Goal: Task Accomplishment & Management: Manage account settings

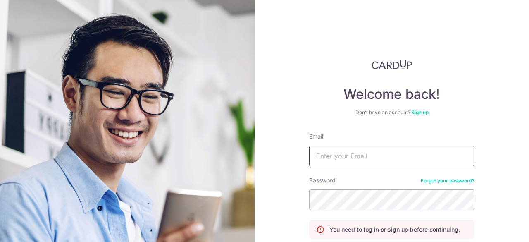
click at [374, 158] on input "Email" at bounding box center [391, 156] width 165 height 21
type input "[EMAIL_ADDRESS][DOMAIN_NAME]"
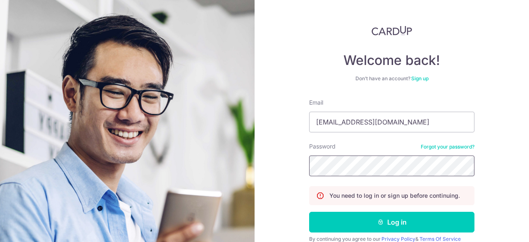
scroll to position [70, 0]
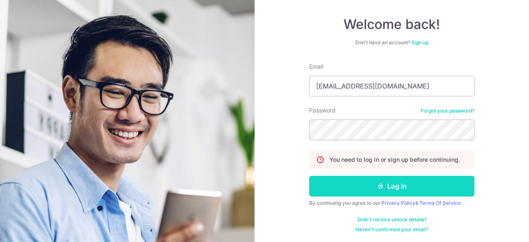
click at [408, 189] on button "Log in" at bounding box center [391, 186] width 165 height 21
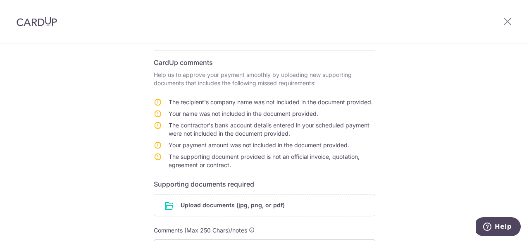
scroll to position [207, 0]
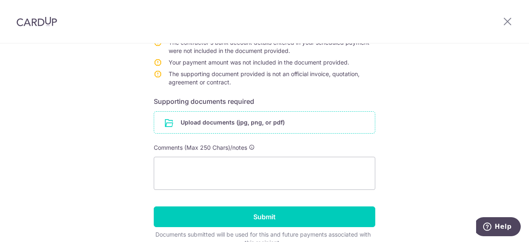
click at [251, 129] on input "file" at bounding box center [264, 122] width 221 height 21
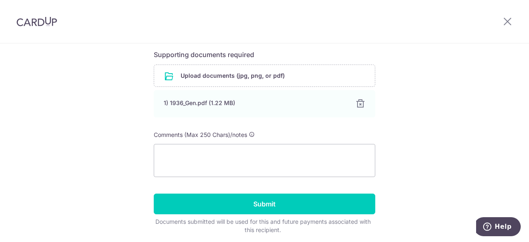
scroll to position [283, 0]
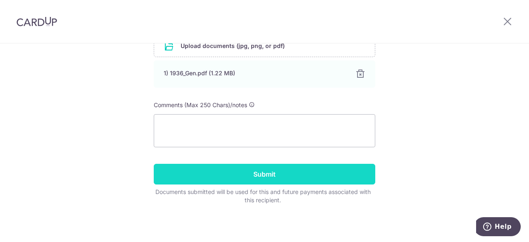
click at [255, 172] on input "Submit" at bounding box center [265, 174] width 222 height 21
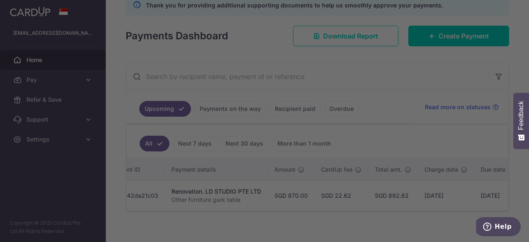
scroll to position [0, 113]
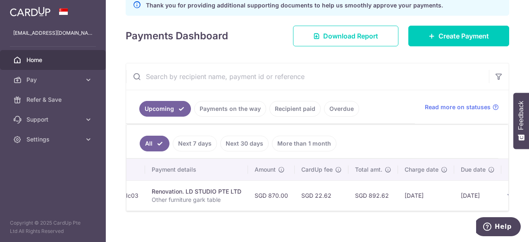
drag, startPoint x: 442, startPoint y: 207, endPoint x: 492, endPoint y: 205, distance: 50.5
click at [492, 205] on tr "Update payment Cancel payment Upload doc Pending txn_7b42da21c03 Renovation. LD…" at bounding box center [288, 195] width 551 height 30
click at [464, 201] on td "04/09/2025" at bounding box center [477, 195] width 47 height 30
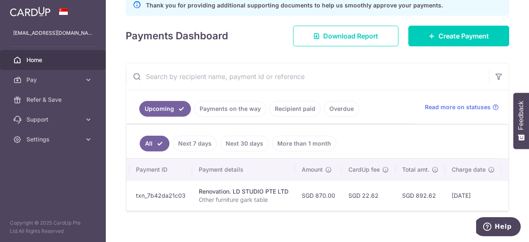
scroll to position [0, 0]
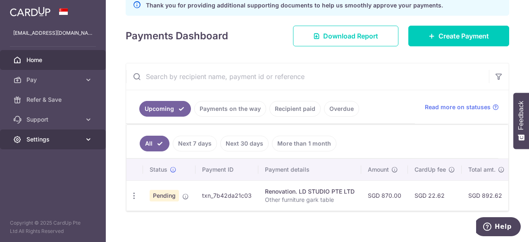
click at [88, 138] on icon at bounding box center [88, 139] width 8 height 8
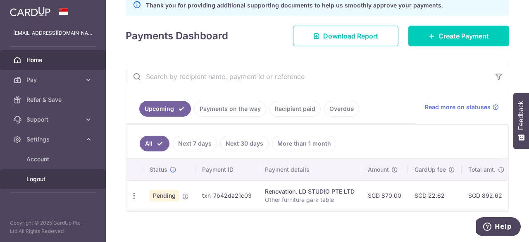
click at [43, 181] on span "Logout" at bounding box center [53, 179] width 55 height 8
